Goal: Find specific page/section: Find specific page/section

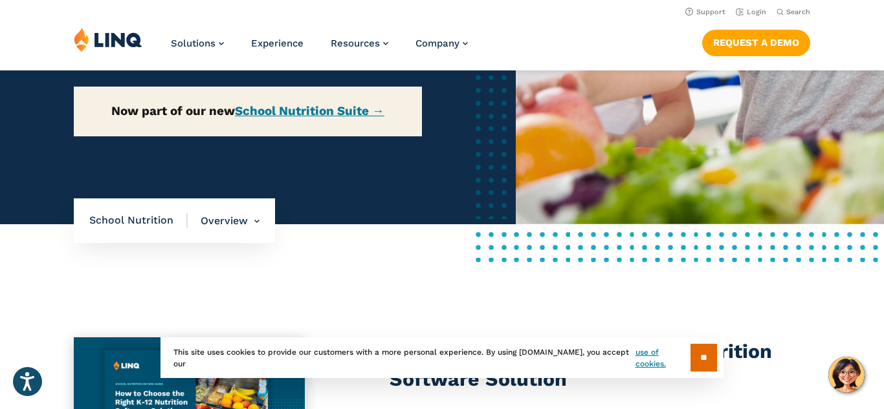
scroll to position [266, 0]
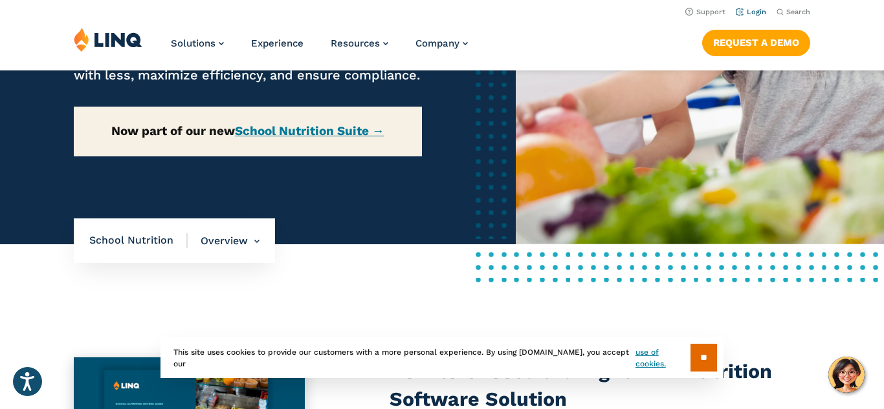
click at [751, 6] on li "Login" at bounding box center [750, 11] width 30 height 14
click at [751, 8] on link "Login" at bounding box center [750, 12] width 30 height 8
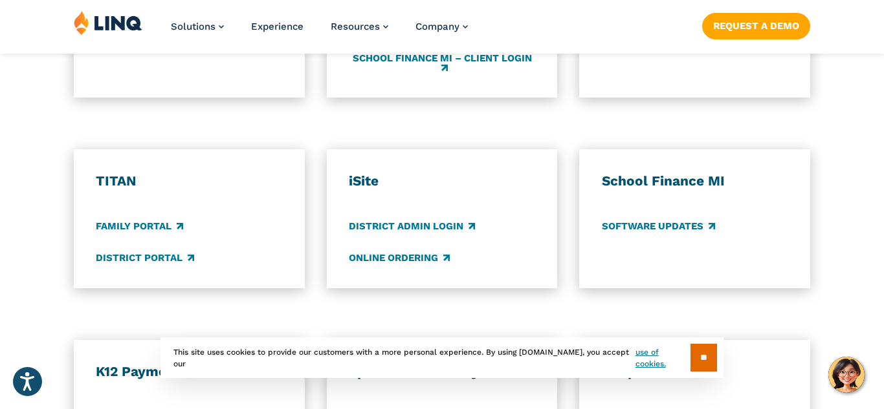
scroll to position [937, 0]
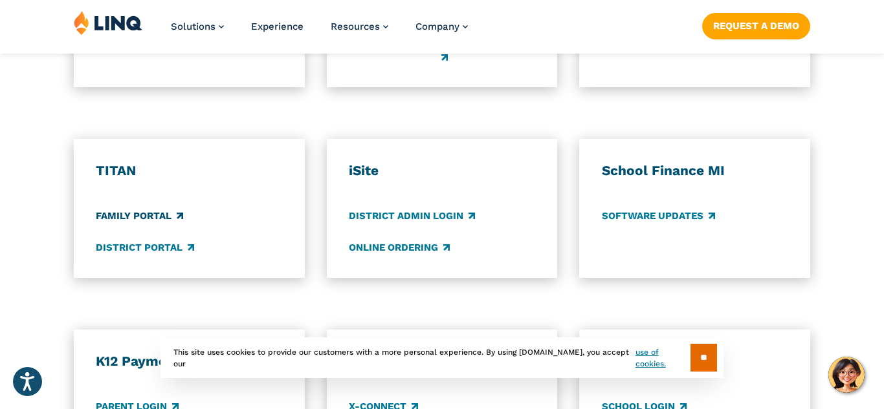
click at [107, 216] on link "Family Portal" at bounding box center [139, 216] width 87 height 14
